Goal: Task Accomplishment & Management: Use online tool/utility

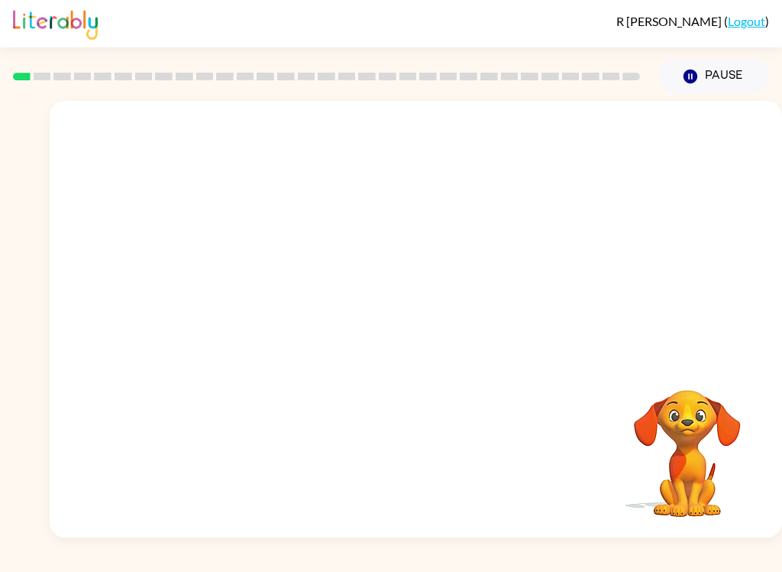
click at [728, 71] on button "Pause Pause" at bounding box center [714, 76] width 111 height 35
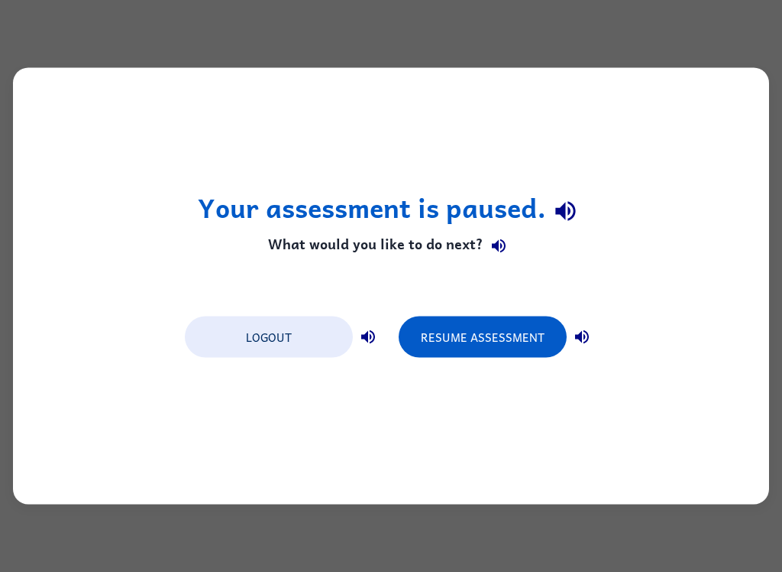
click at [507, 340] on button "Resume Assessment" at bounding box center [483, 336] width 168 height 41
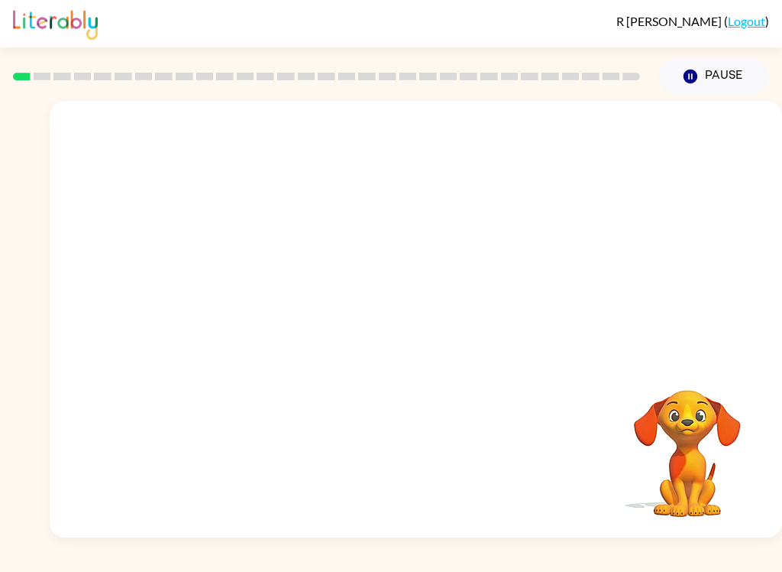
click at [744, 73] on button "Pause Pause" at bounding box center [714, 76] width 111 height 35
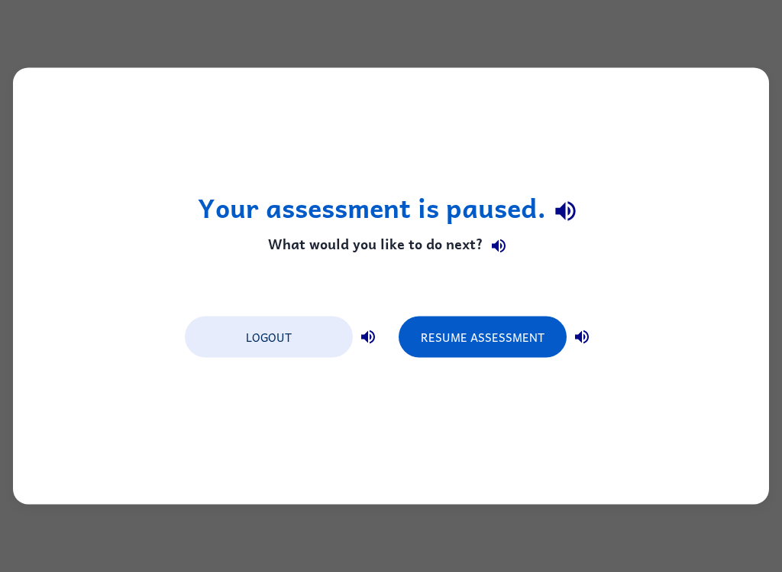
click at [481, 337] on button "Resume Assessment" at bounding box center [483, 336] width 168 height 41
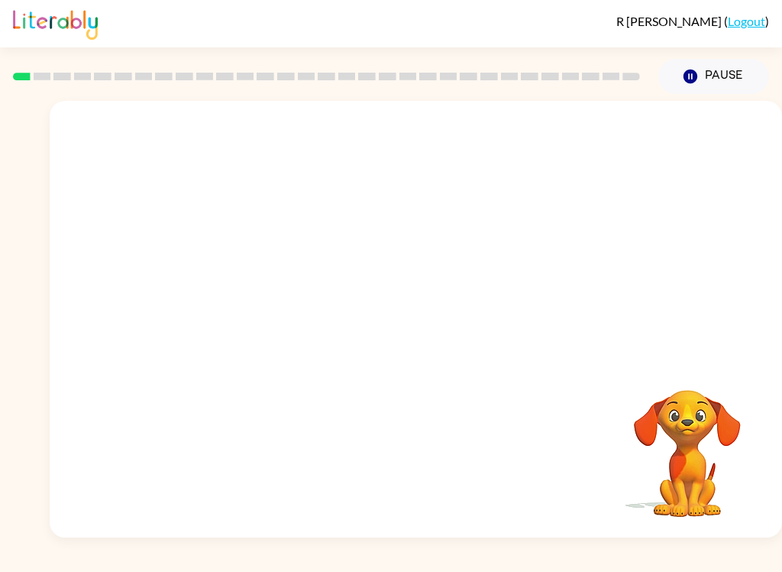
click at [750, 26] on link "Logout" at bounding box center [746, 21] width 37 height 15
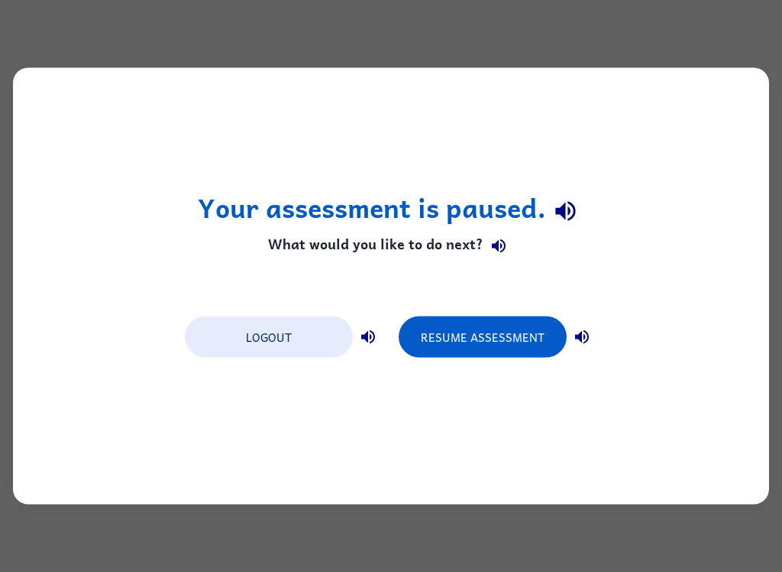
click at [494, 335] on button "Resume Assessment" at bounding box center [483, 336] width 168 height 41
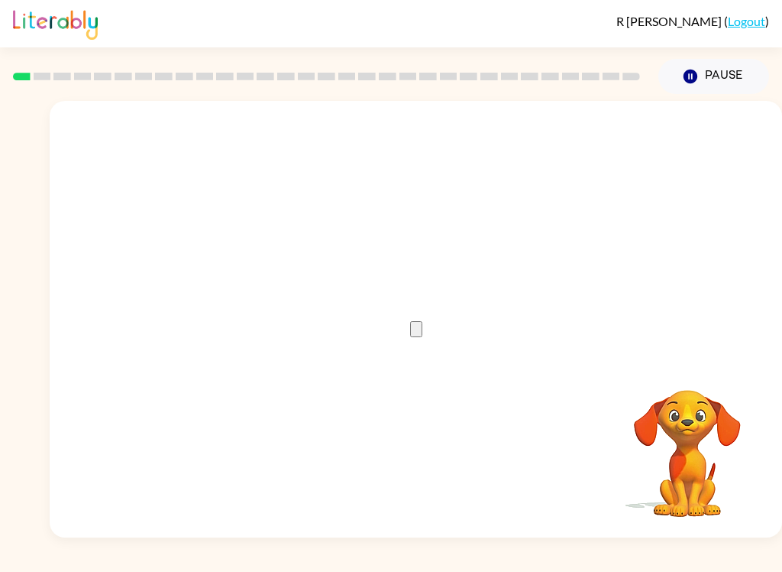
click at [410, 331] on button "button" at bounding box center [416, 329] width 12 height 16
click at [423, 453] on button "button" at bounding box center [416, 461] width 12 height 16
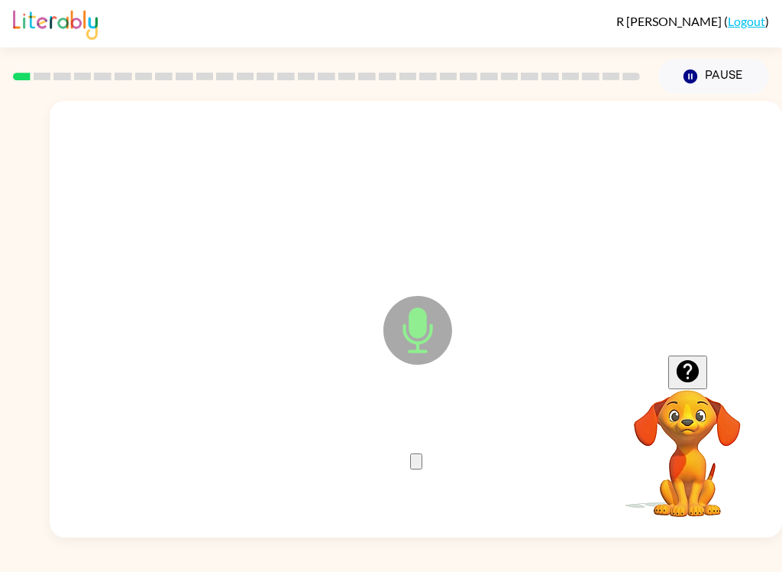
click at [410, 466] on button "button" at bounding box center [416, 461] width 12 height 16
click at [423, 453] on button "button" at bounding box center [416, 461] width 12 height 16
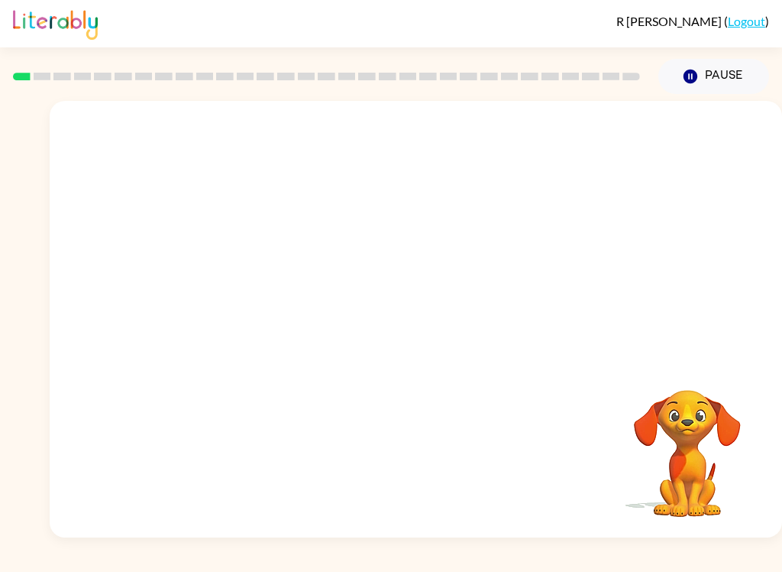
click at [694, 74] on icon "button" at bounding box center [691, 77] width 14 height 14
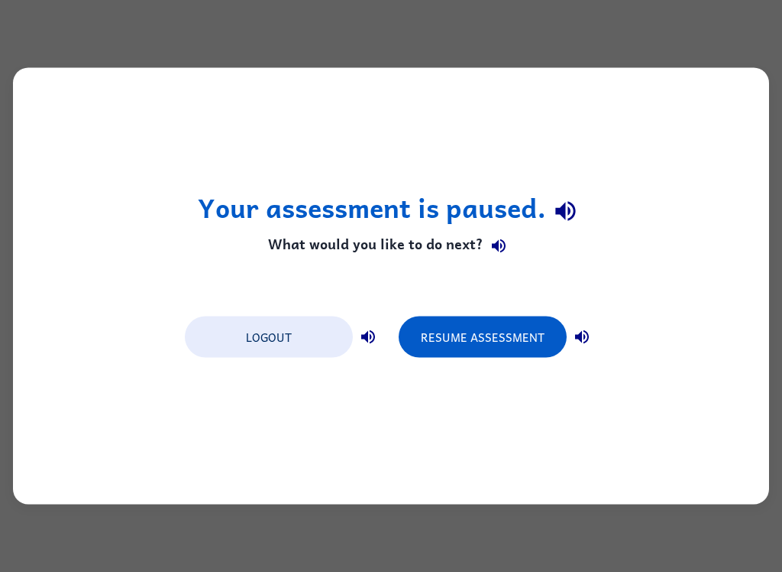
click at [597, 317] on div "Logout Resume Assessment" at bounding box center [391, 335] width 428 height 58
click at [589, 327] on button "button" at bounding box center [582, 337] width 31 height 31
click at [570, 209] on icon "button" at bounding box center [565, 211] width 20 height 20
click at [507, 237] on icon "button" at bounding box center [499, 245] width 18 height 18
click at [510, 329] on button "Resume Assessment" at bounding box center [483, 336] width 168 height 41
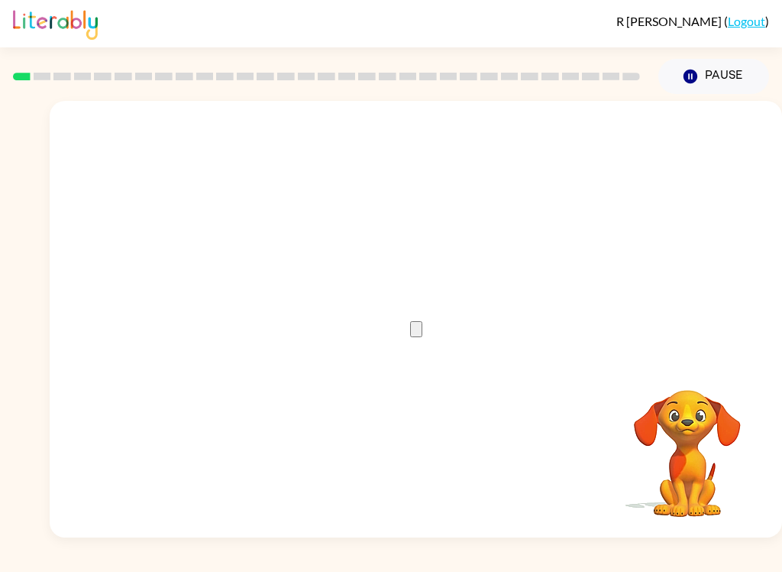
click at [410, 337] on button "button" at bounding box center [416, 329] width 12 height 16
click at [423, 453] on button "button" at bounding box center [416, 461] width 12 height 16
click at [416, 465] on icon "button" at bounding box center [416, 465] width 0 height 0
click at [419, 469] on button "button" at bounding box center [416, 461] width 12 height 16
click at [416, 465] on icon "button" at bounding box center [416, 465] width 0 height 0
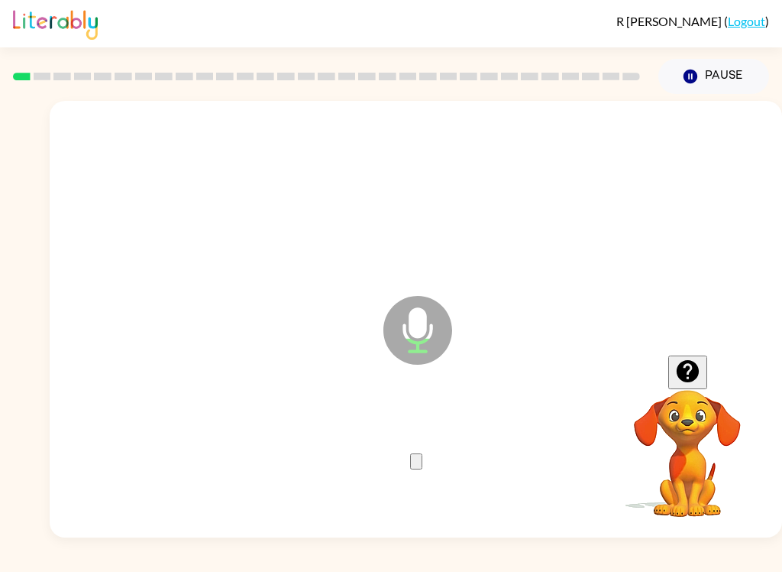
click at [416, 465] on icon "button" at bounding box center [416, 465] width 0 height 0
click at [423, 469] on button "button" at bounding box center [416, 461] width 12 height 16
click at [416, 465] on icon "button" at bounding box center [416, 465] width 0 height 0
click at [410, 469] on button "button" at bounding box center [416, 461] width 12 height 16
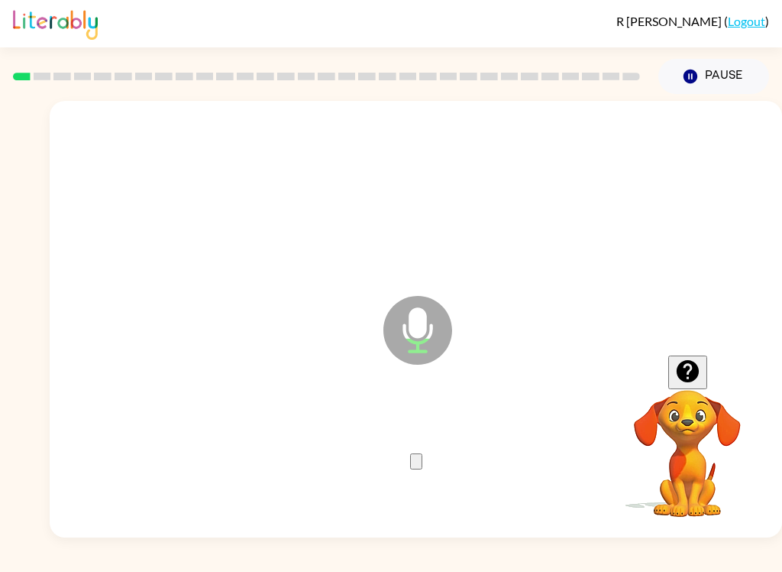
click at [416, 465] on icon "button" at bounding box center [416, 465] width 0 height 0
click at [410, 469] on button "button" at bounding box center [416, 461] width 12 height 16
click at [423, 469] on button "button" at bounding box center [416, 461] width 12 height 16
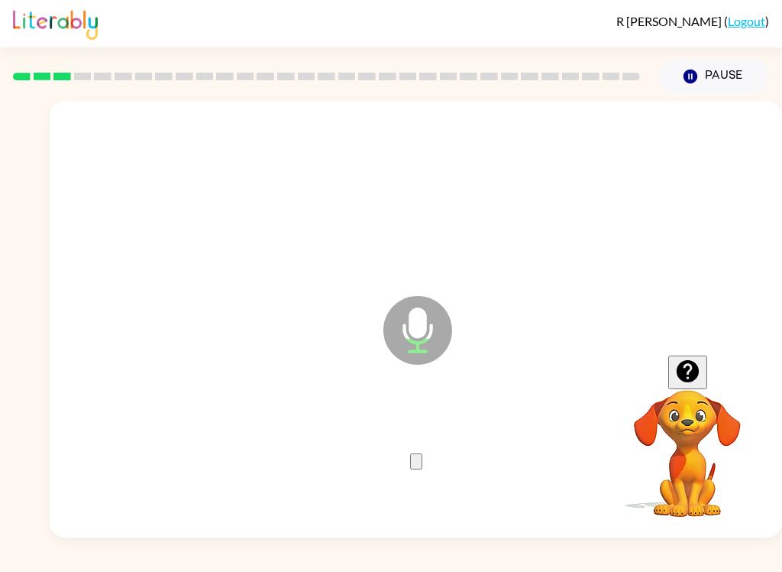
click at [423, 458] on button "button" at bounding box center [416, 461] width 12 height 16
click at [418, 469] on button "button" at bounding box center [416, 461] width 12 height 16
click at [737, 79] on button "Pause Pause" at bounding box center [714, 76] width 111 height 35
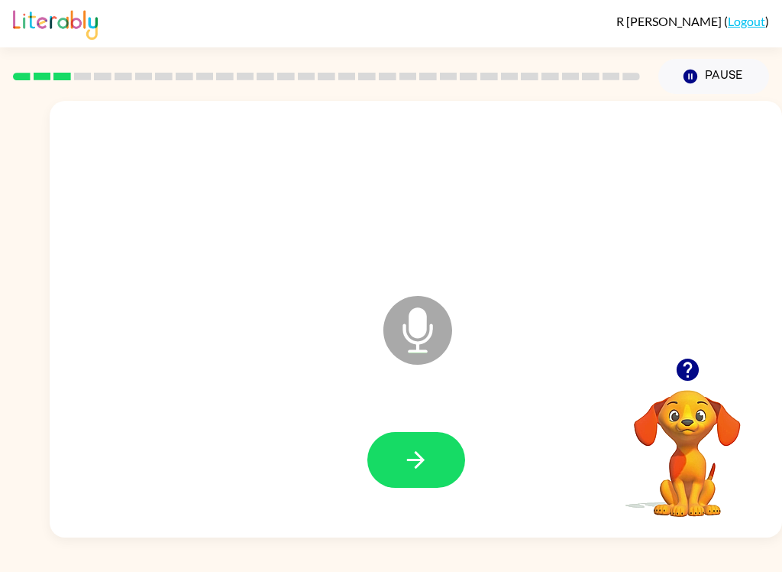
click at [439, 474] on button "button" at bounding box center [417, 460] width 98 height 56
click at [432, 456] on button "button" at bounding box center [417, 460] width 98 height 56
click at [429, 445] on button "button" at bounding box center [417, 460] width 98 height 56
click at [452, 478] on button "button" at bounding box center [417, 460] width 98 height 56
click at [426, 441] on button "button" at bounding box center [417, 460] width 98 height 56
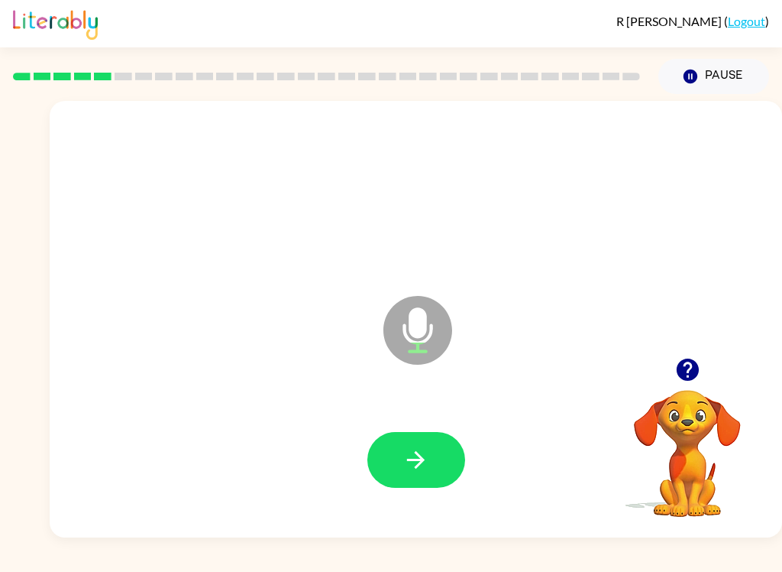
click at [410, 484] on button "button" at bounding box center [417, 460] width 98 height 56
click at [431, 457] on button "button" at bounding box center [417, 460] width 98 height 56
click at [412, 468] on icon "button" at bounding box center [416, 459] width 27 height 27
click at [430, 438] on button "button" at bounding box center [417, 460] width 98 height 56
click at [430, 470] on button "button" at bounding box center [417, 460] width 98 height 56
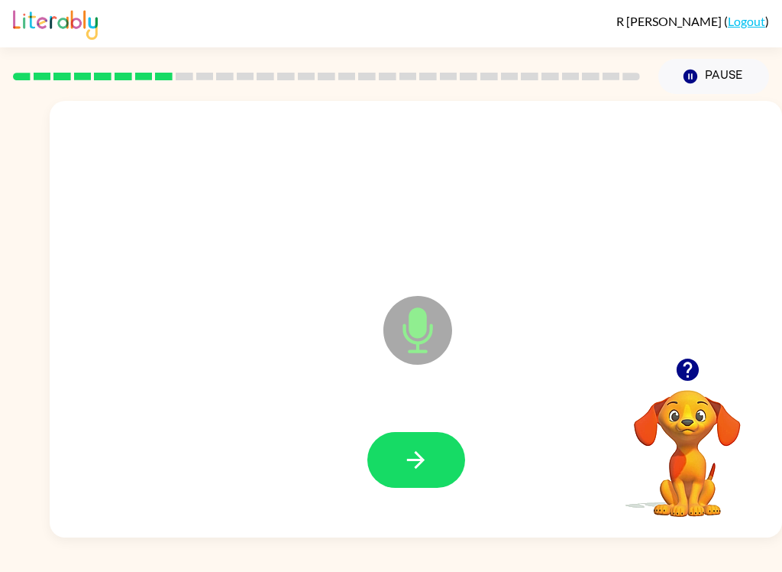
click at [422, 451] on icon "button" at bounding box center [416, 459] width 27 height 27
click at [442, 410] on div at bounding box center [416, 459] width 702 height 125
click at [433, 455] on button "button" at bounding box center [417, 460] width 98 height 56
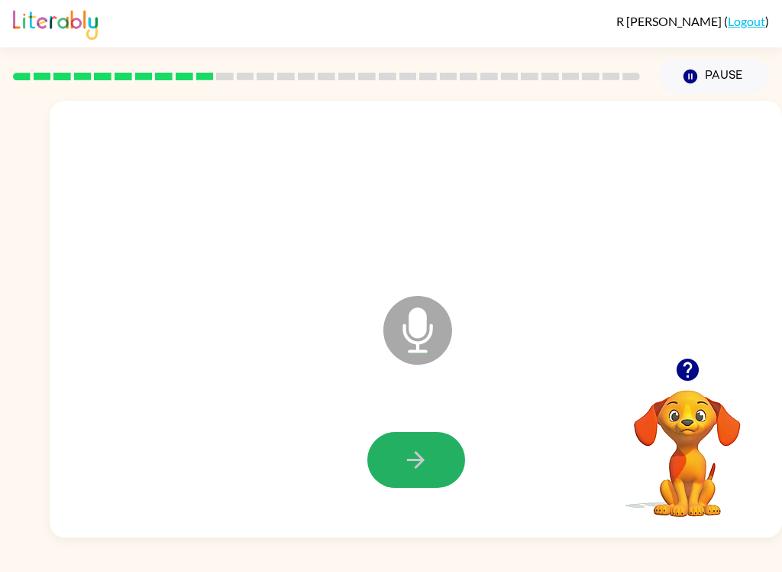
click at [427, 452] on icon "button" at bounding box center [416, 459] width 27 height 27
click at [436, 465] on button "button" at bounding box center [417, 460] width 98 height 56
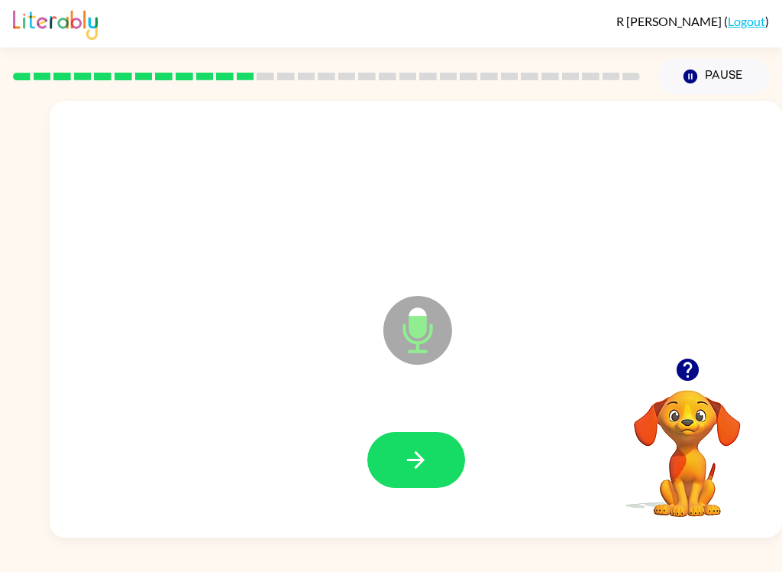
click at [424, 486] on button "button" at bounding box center [417, 460] width 98 height 56
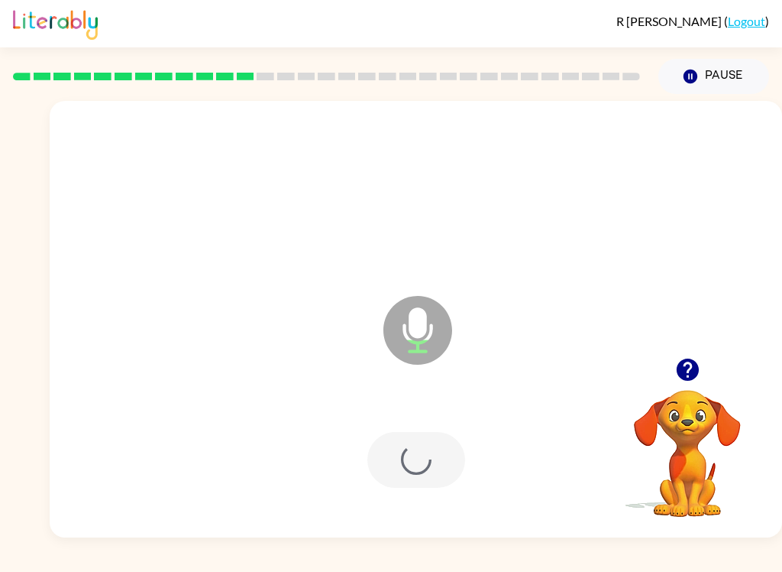
click at [426, 489] on div at bounding box center [416, 459] width 702 height 125
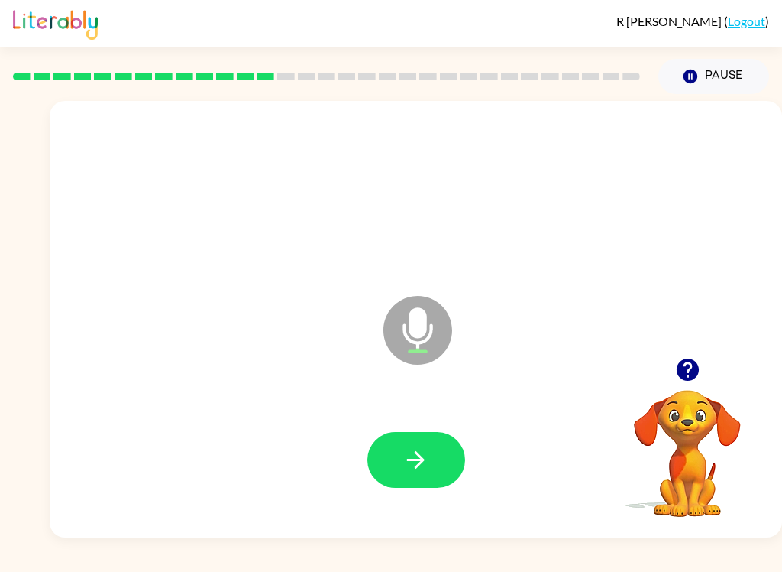
click at [419, 467] on icon "button" at bounding box center [416, 459] width 27 height 27
click at [448, 439] on button "button" at bounding box center [417, 460] width 98 height 56
click at [446, 480] on button "button" at bounding box center [417, 460] width 98 height 56
click at [446, 465] on button "button" at bounding box center [417, 460] width 98 height 56
click at [442, 463] on button "button" at bounding box center [417, 460] width 98 height 56
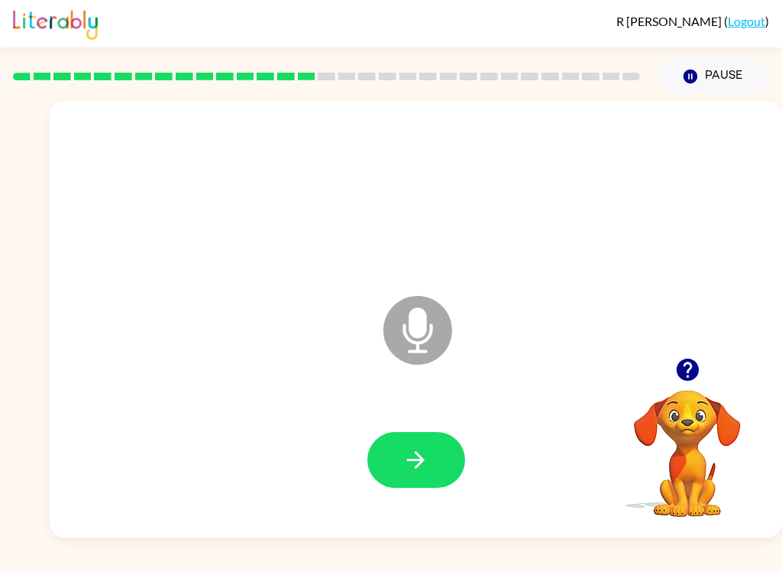
click at [368, 467] on button "button" at bounding box center [417, 460] width 98 height 56
click at [424, 447] on icon "button" at bounding box center [416, 459] width 27 height 27
click at [419, 485] on button "button" at bounding box center [417, 460] width 98 height 56
click at [422, 440] on button "button" at bounding box center [417, 460] width 98 height 56
click at [420, 481] on button "button" at bounding box center [417, 460] width 98 height 56
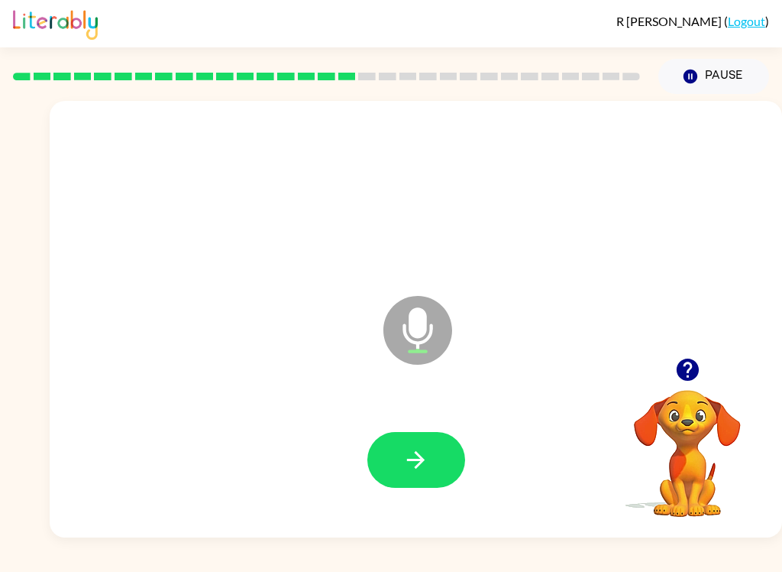
click at [429, 444] on button "button" at bounding box center [417, 460] width 98 height 56
click at [410, 475] on button "button" at bounding box center [417, 460] width 98 height 56
click at [419, 457] on icon "button" at bounding box center [416, 460] width 18 height 18
click at [429, 421] on div at bounding box center [416, 459] width 702 height 125
click at [436, 478] on button "button" at bounding box center [417, 460] width 98 height 56
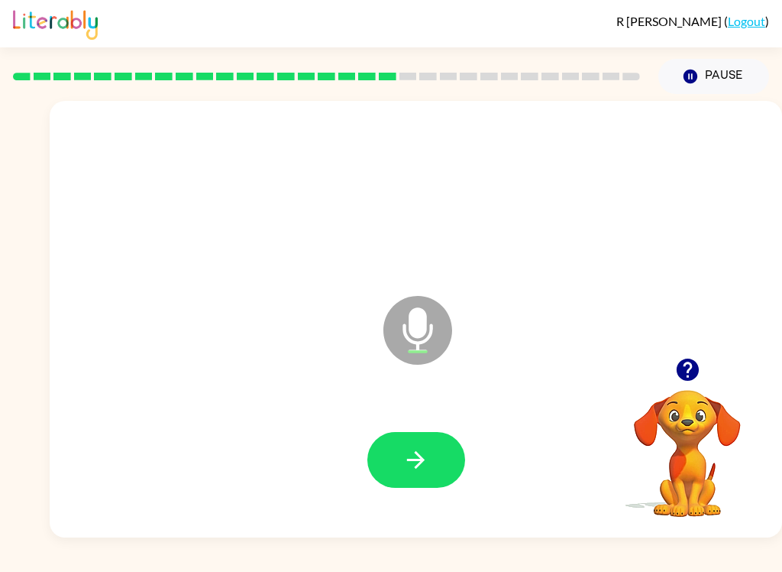
click at [430, 476] on button "button" at bounding box center [417, 460] width 98 height 56
click at [423, 434] on button "button" at bounding box center [417, 460] width 98 height 56
click at [416, 463] on icon "button" at bounding box center [416, 459] width 27 height 27
click at [417, 434] on button "button" at bounding box center [417, 460] width 98 height 56
click at [415, 461] on icon "button" at bounding box center [416, 459] width 27 height 27
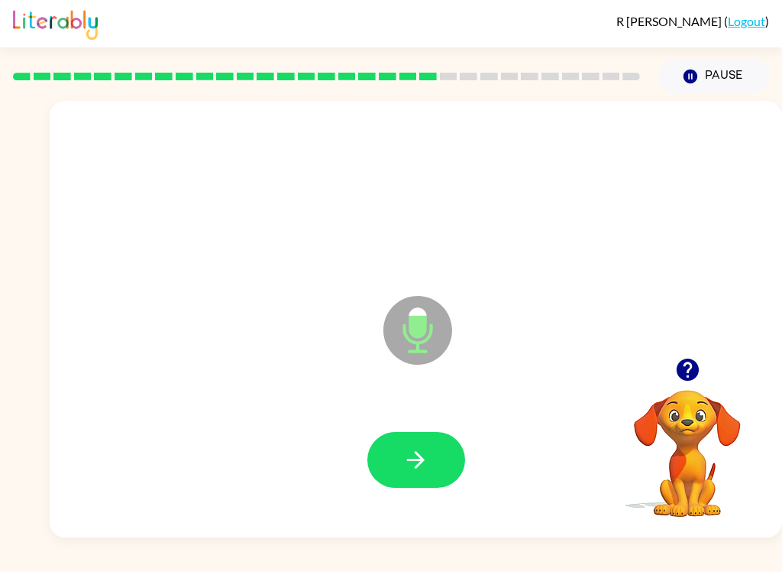
click at [436, 463] on button "button" at bounding box center [417, 460] width 98 height 56
click at [436, 455] on button "button" at bounding box center [417, 460] width 98 height 56
click at [432, 465] on button "button" at bounding box center [417, 460] width 98 height 56
click at [407, 465] on icon "button" at bounding box center [416, 459] width 27 height 27
click at [423, 450] on icon "button" at bounding box center [416, 459] width 27 height 27
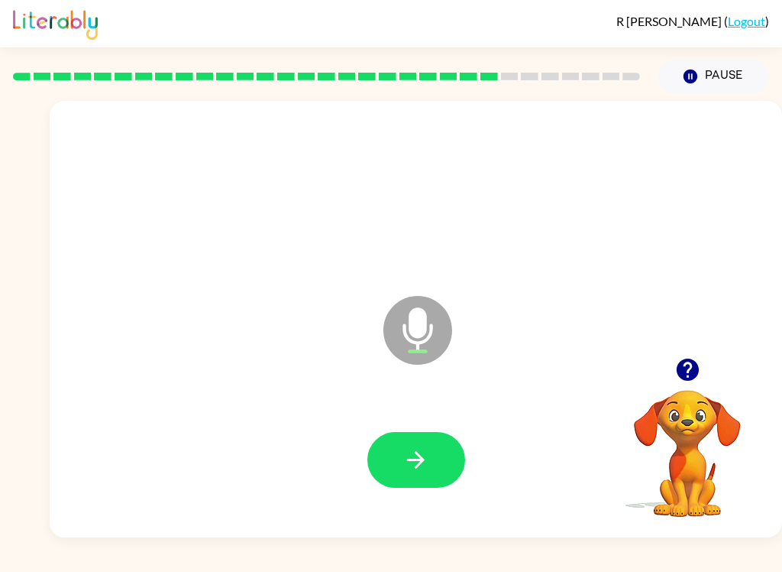
click at [434, 467] on button "button" at bounding box center [417, 460] width 98 height 56
click at [432, 455] on button "button" at bounding box center [417, 460] width 98 height 56
click at [446, 443] on button "button" at bounding box center [417, 460] width 98 height 56
click at [416, 481] on button "button" at bounding box center [417, 460] width 98 height 56
click at [393, 449] on button "button" at bounding box center [417, 460] width 98 height 56
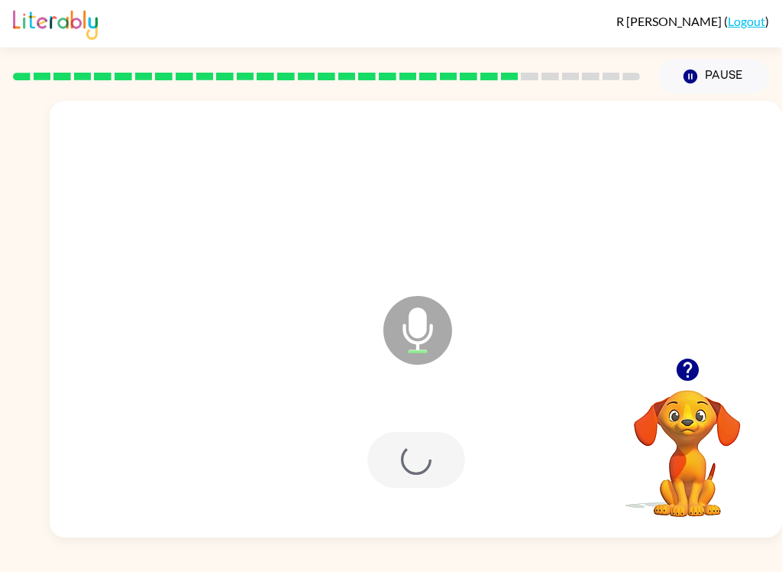
click at [409, 486] on div at bounding box center [417, 460] width 98 height 56
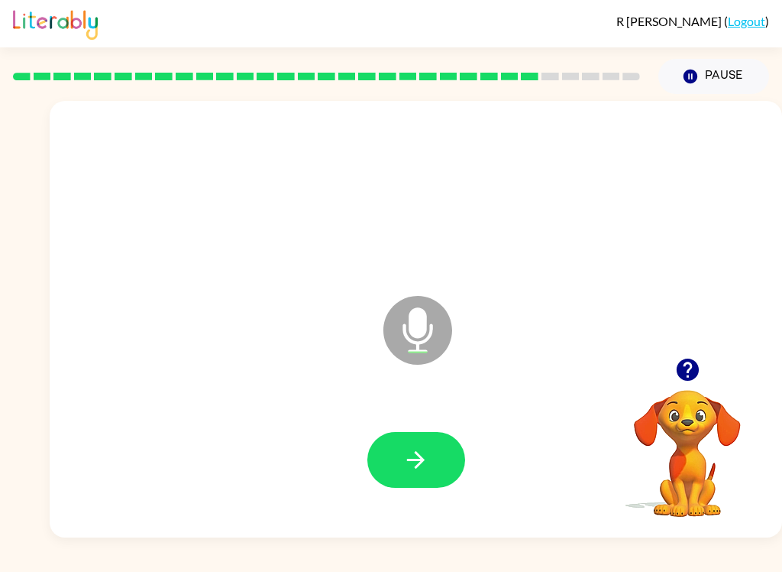
click at [423, 452] on icon "button" at bounding box center [416, 459] width 27 height 27
click at [423, 446] on icon "button" at bounding box center [416, 459] width 27 height 27
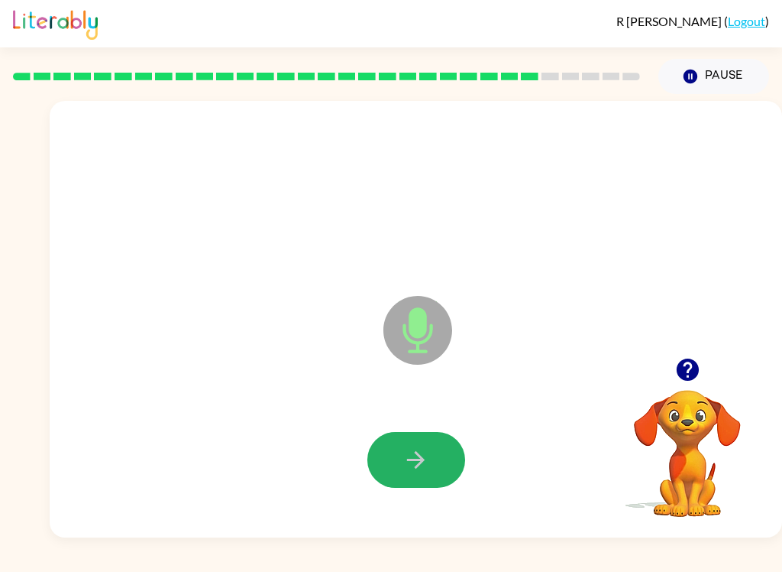
click at [423, 446] on icon "button" at bounding box center [416, 459] width 27 height 27
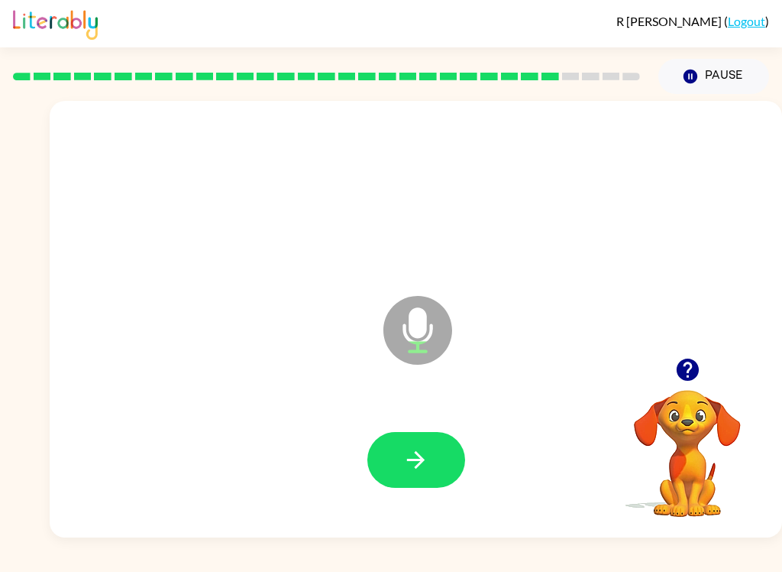
click at [432, 454] on button "button" at bounding box center [417, 460] width 98 height 56
click at [426, 442] on button "button" at bounding box center [417, 460] width 98 height 56
click at [442, 437] on button "button" at bounding box center [417, 460] width 98 height 56
click at [417, 472] on icon "button" at bounding box center [416, 459] width 27 height 27
click at [178, 470] on div at bounding box center [416, 459] width 702 height 125
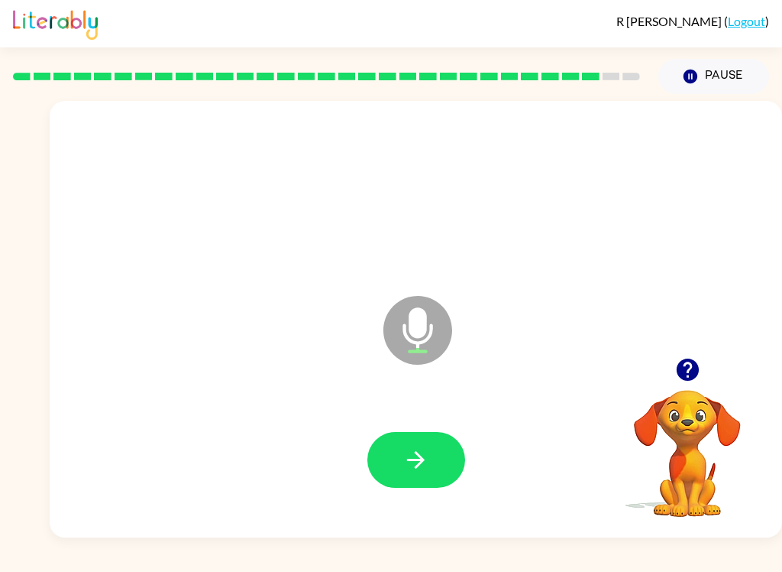
click at [404, 454] on icon "button" at bounding box center [416, 459] width 27 height 27
click at [438, 474] on button "button" at bounding box center [417, 460] width 98 height 56
click at [430, 451] on button "button" at bounding box center [417, 460] width 98 height 56
click at [442, 433] on button "button" at bounding box center [417, 460] width 98 height 56
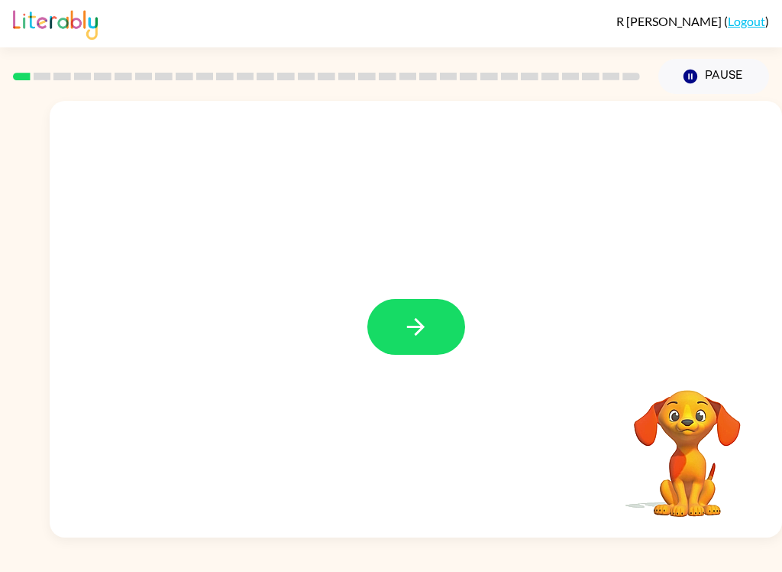
click at [427, 309] on button "button" at bounding box center [417, 327] width 98 height 56
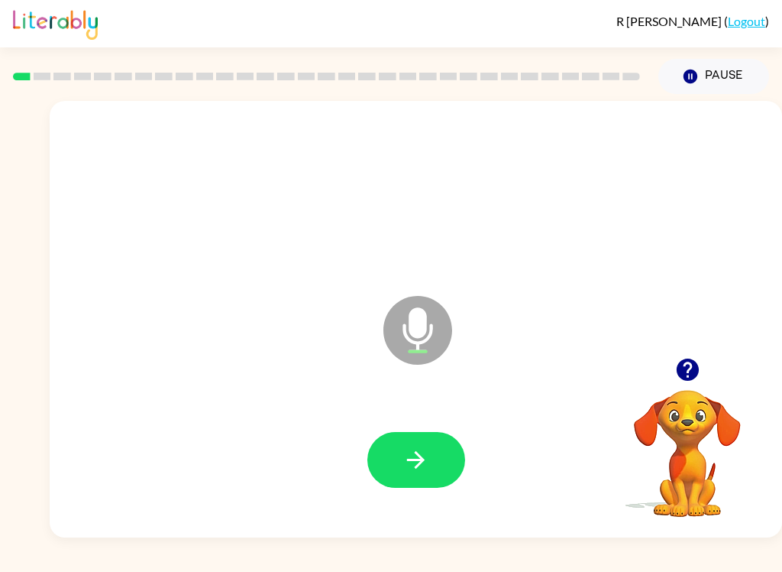
click at [439, 460] on button "button" at bounding box center [417, 460] width 98 height 56
click at [399, 456] on button "button" at bounding box center [417, 460] width 98 height 56
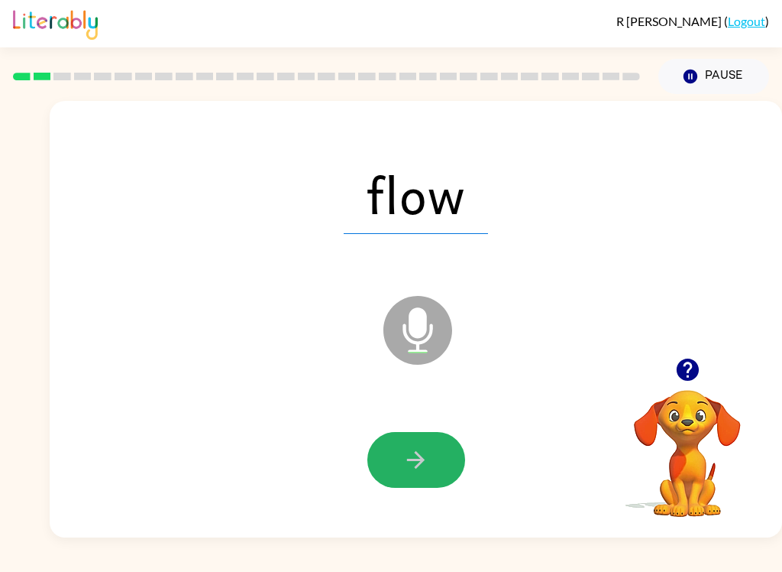
click at [420, 471] on icon "button" at bounding box center [416, 459] width 27 height 27
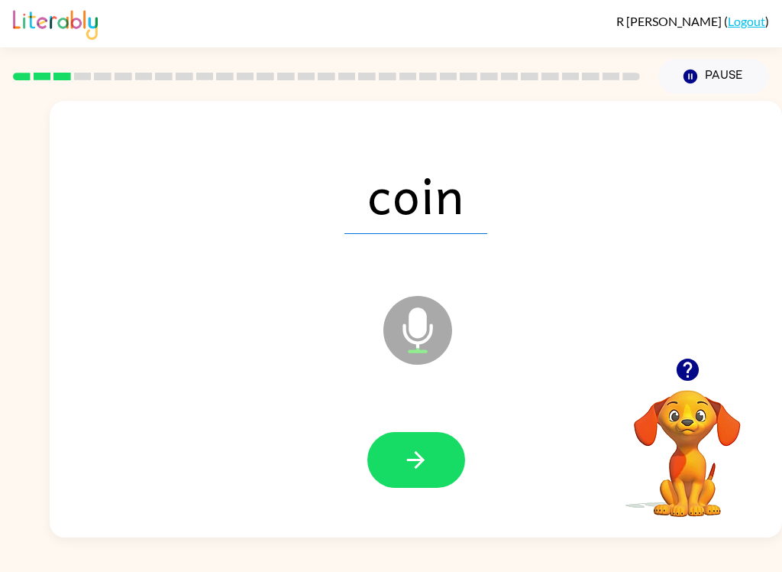
click at [393, 481] on button "button" at bounding box center [417, 460] width 98 height 56
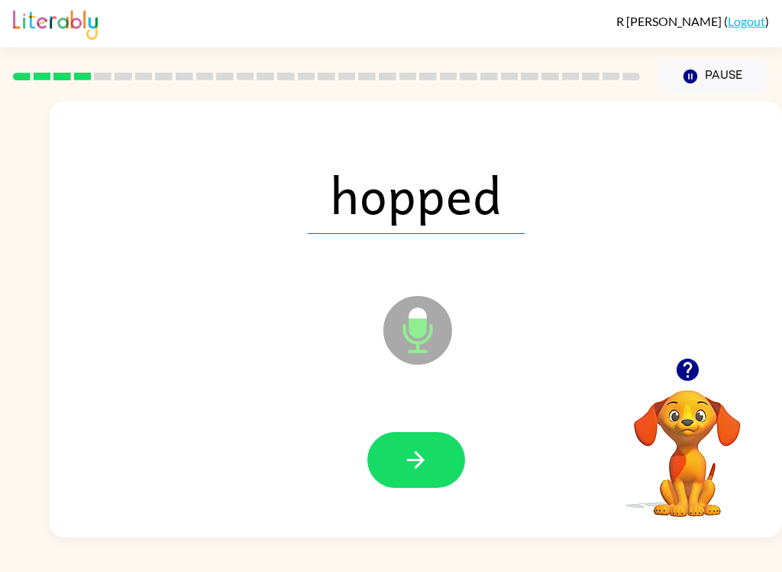
click at [425, 476] on button "button" at bounding box center [417, 460] width 98 height 56
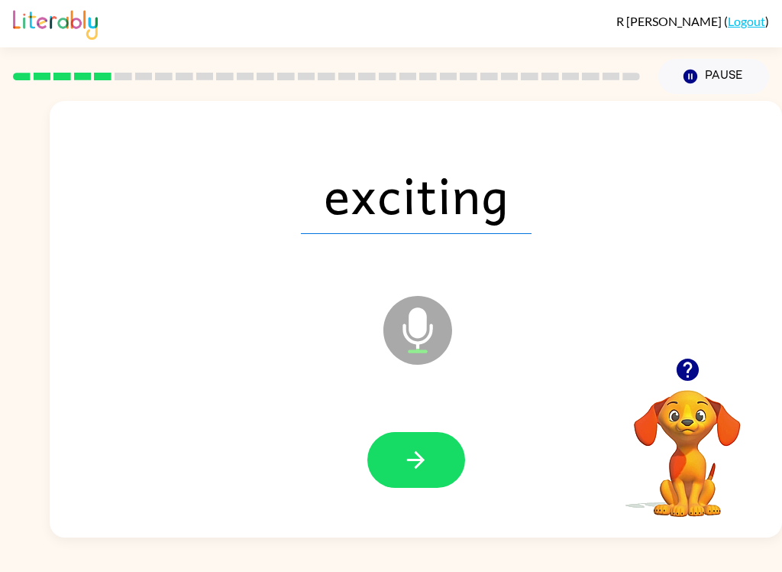
click at [450, 393] on icon "Microphone The Microphone is here when it is your turn to talk" at bounding box center [494, 349] width 229 height 115
click at [393, 459] on button "button" at bounding box center [417, 460] width 98 height 56
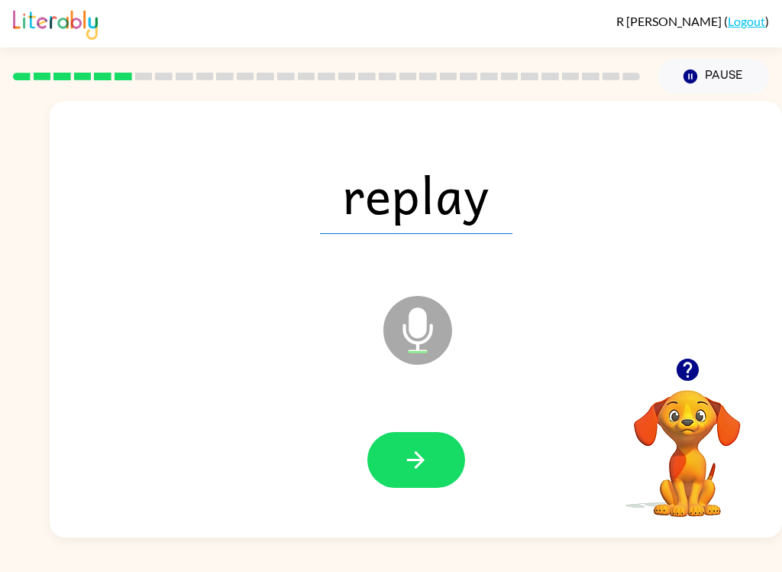
click at [410, 436] on button "button" at bounding box center [417, 460] width 98 height 56
click at [413, 432] on button "button" at bounding box center [417, 460] width 98 height 56
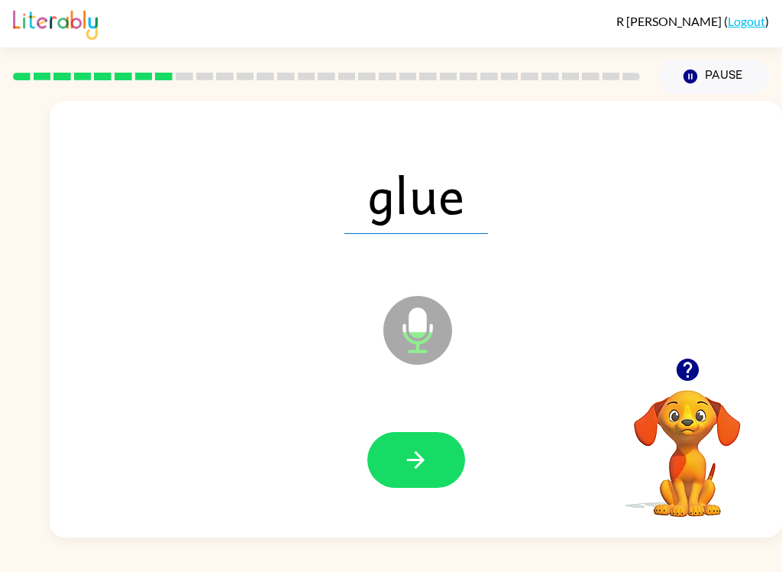
click at [419, 466] on icon "button" at bounding box center [416, 459] width 27 height 27
click at [414, 454] on icon "button" at bounding box center [416, 459] width 27 height 27
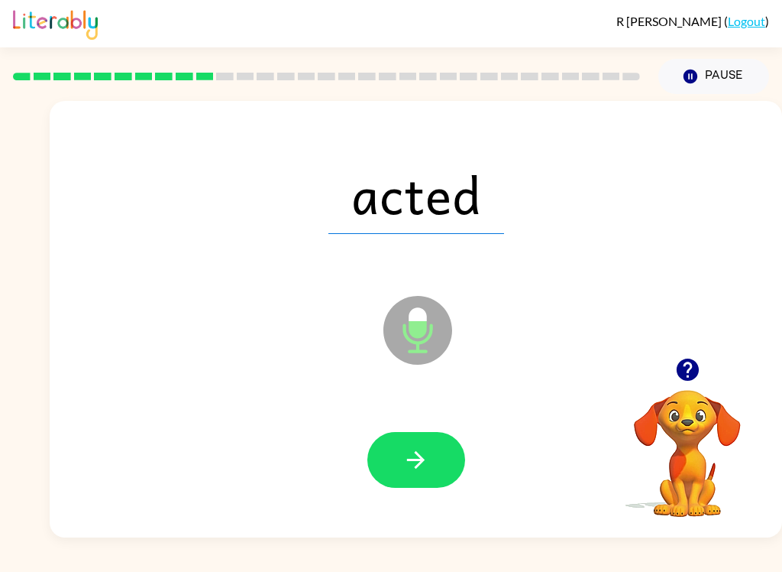
click at [444, 455] on button "button" at bounding box center [417, 460] width 98 height 56
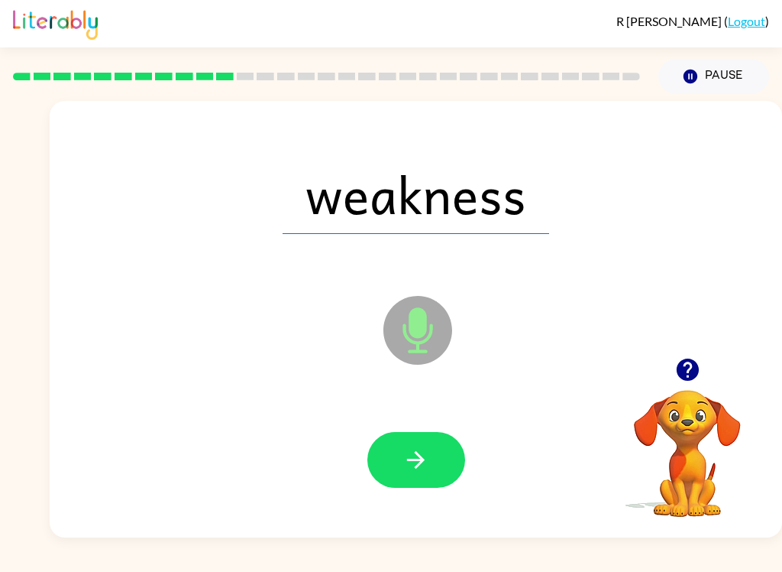
click at [688, 67] on button "Pause Pause" at bounding box center [714, 76] width 111 height 35
